Goal: Transaction & Acquisition: Book appointment/travel/reservation

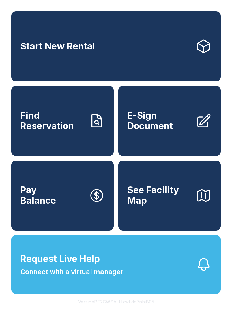
click at [126, 55] on link "Start New Rental" at bounding box center [115, 46] width 209 height 70
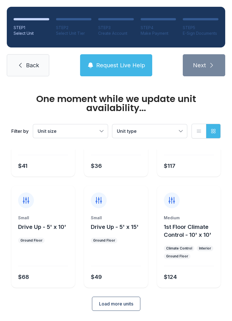
click at [122, 308] on button "Load more units" at bounding box center [116, 304] width 48 height 14
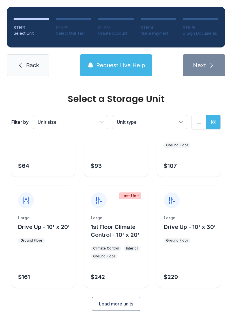
click at [121, 305] on span "Load more units" at bounding box center [116, 304] width 34 height 7
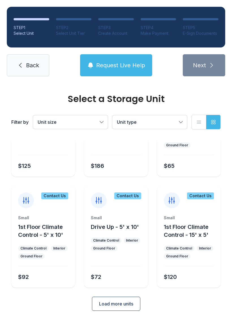
click at [121, 306] on span "Load more units" at bounding box center [116, 304] width 34 height 7
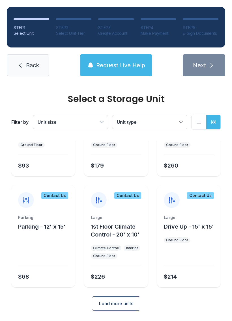
scroll to position [719, 0]
click at [121, 306] on span "Load more units" at bounding box center [116, 304] width 34 height 7
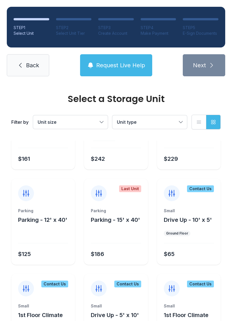
scroll to position [410, 0]
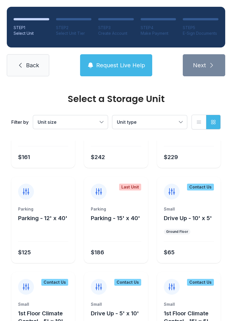
click at [24, 246] on div "Parking Parking - 12' x 40' $125" at bounding box center [43, 235] width 64 height 57
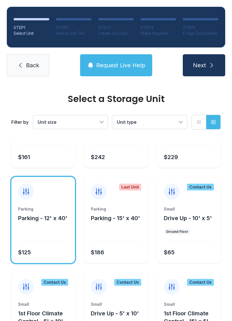
click at [211, 69] on button "Next" at bounding box center [204, 65] width 42 height 22
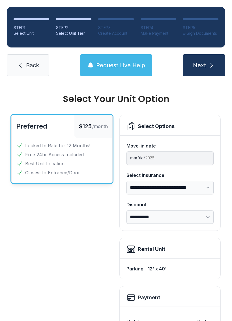
click at [20, 73] on link "Back" at bounding box center [28, 65] width 42 height 22
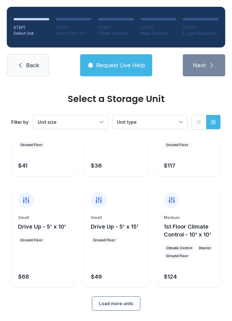
scroll to position [67, 0]
click at [111, 302] on span "Load more units" at bounding box center [116, 304] width 34 height 7
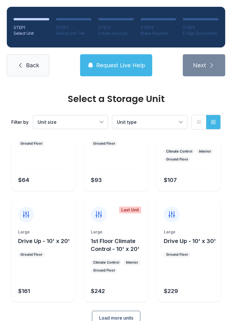
scroll to position [278, 0]
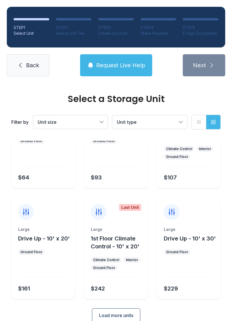
click at [120, 314] on span "Load more units" at bounding box center [116, 315] width 34 height 7
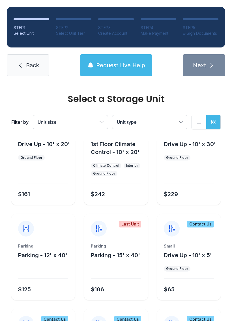
scroll to position [377, 0]
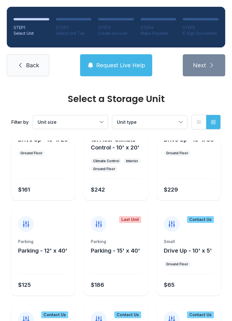
click at [45, 282] on div "$125" at bounding box center [42, 284] width 52 height 10
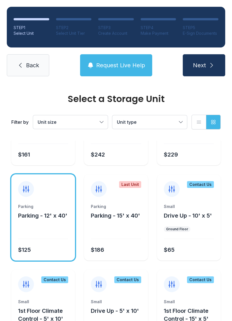
scroll to position [412, 0]
